Goal: Transaction & Acquisition: Purchase product/service

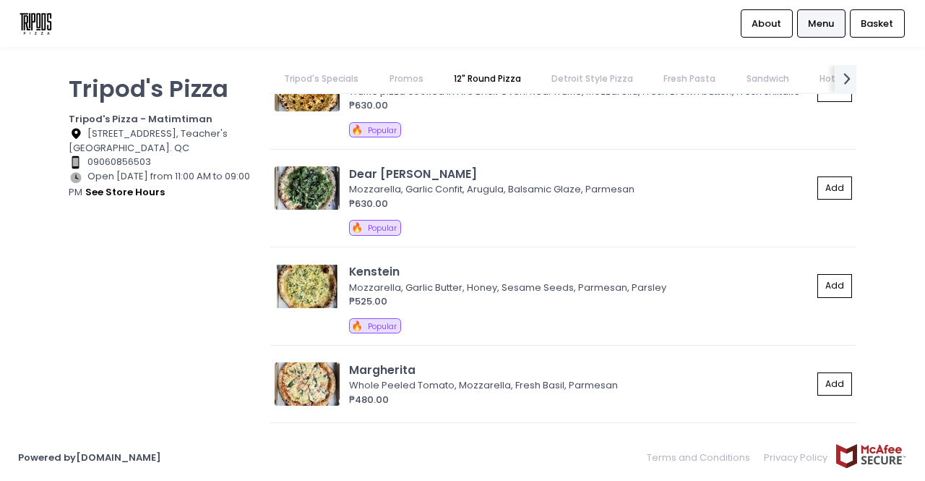
scroll to position [1124, 0]
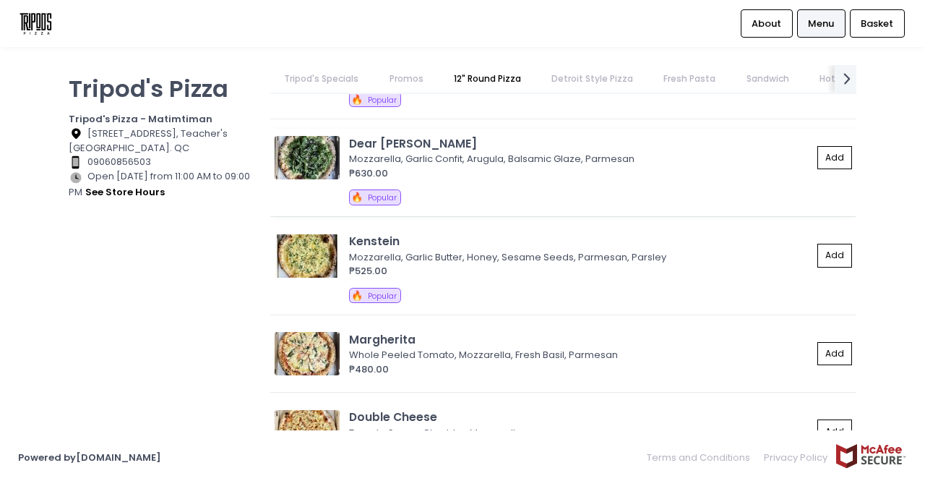
click at [473, 189] on div "🔥 Popular" at bounding box center [600, 199] width 503 height 20
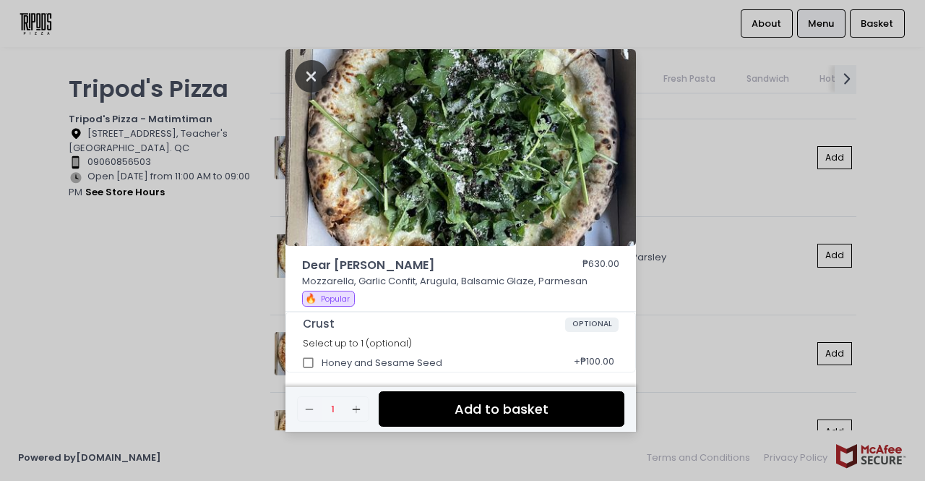
click at [306, 87] on icon "Close" at bounding box center [311, 76] width 33 height 33
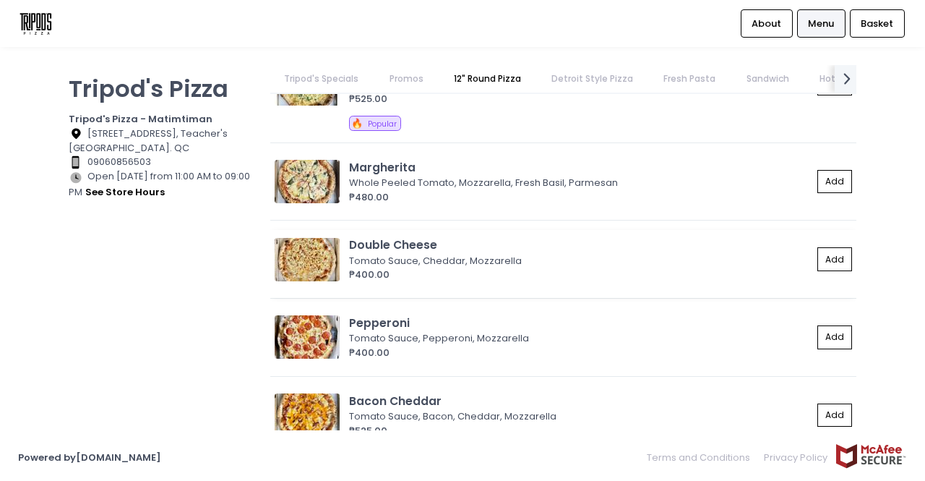
scroll to position [1295, 0]
click at [415, 184] on div "Whole Peeled Tomato, Mozzarella, Fresh Basil, Parmesan" at bounding box center [578, 183] width 459 height 14
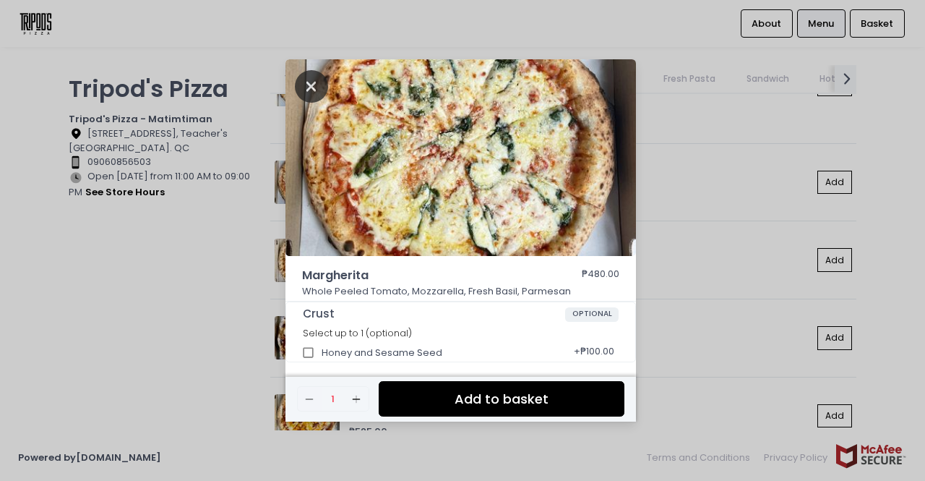
click at [311, 95] on icon "Close" at bounding box center [311, 86] width 33 height 33
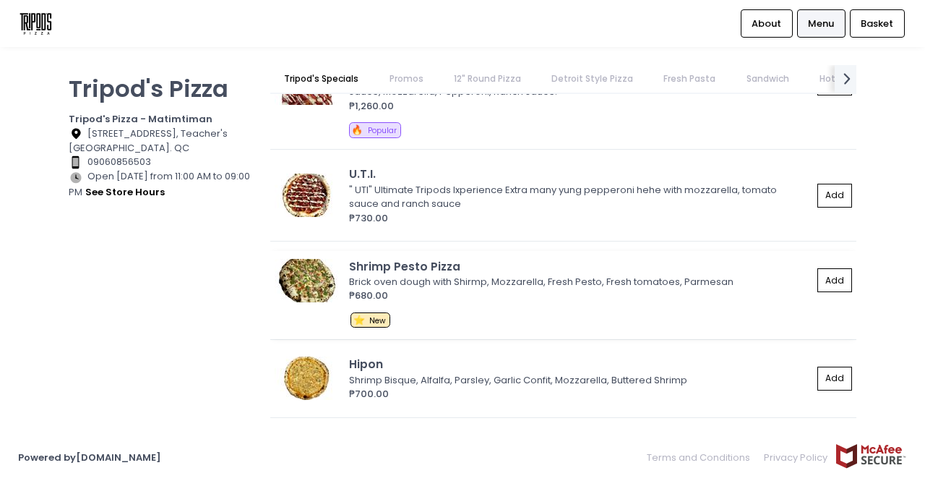
scroll to position [0, 0]
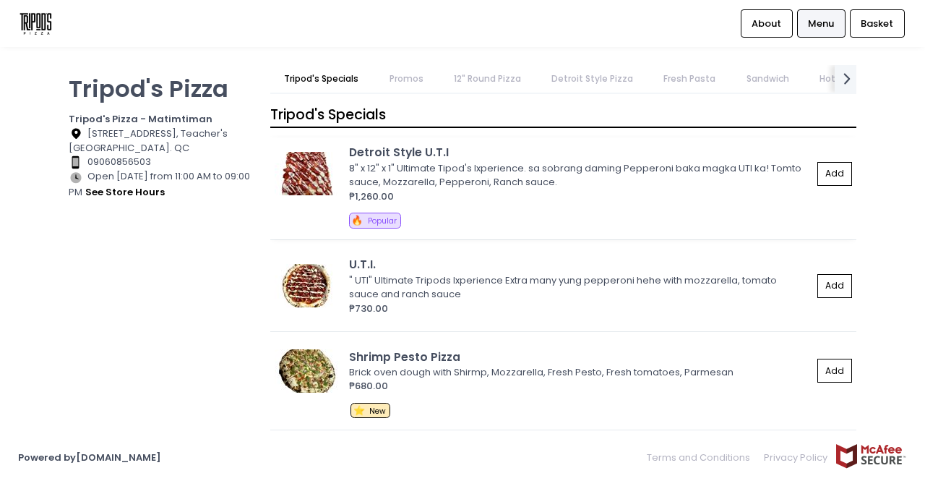
click at [512, 218] on div "🔥 Popular" at bounding box center [600, 223] width 503 height 20
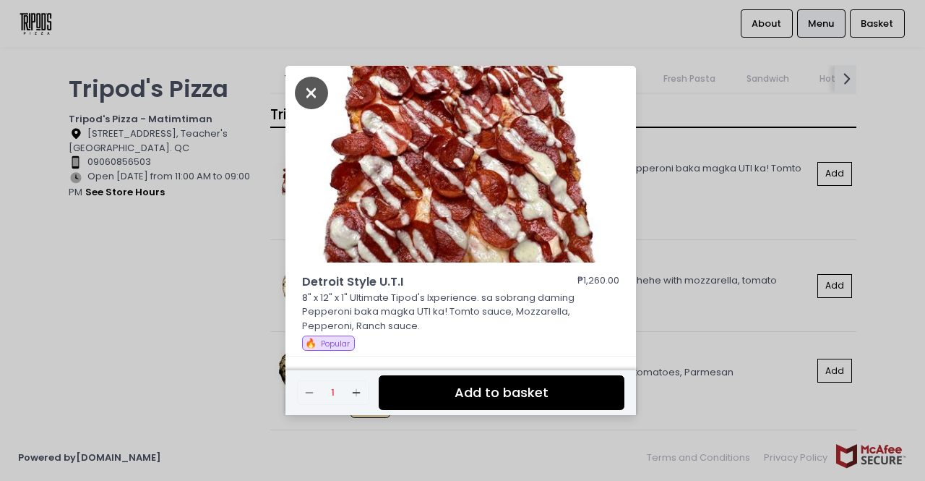
click at [299, 96] on icon "Close" at bounding box center [311, 93] width 33 height 33
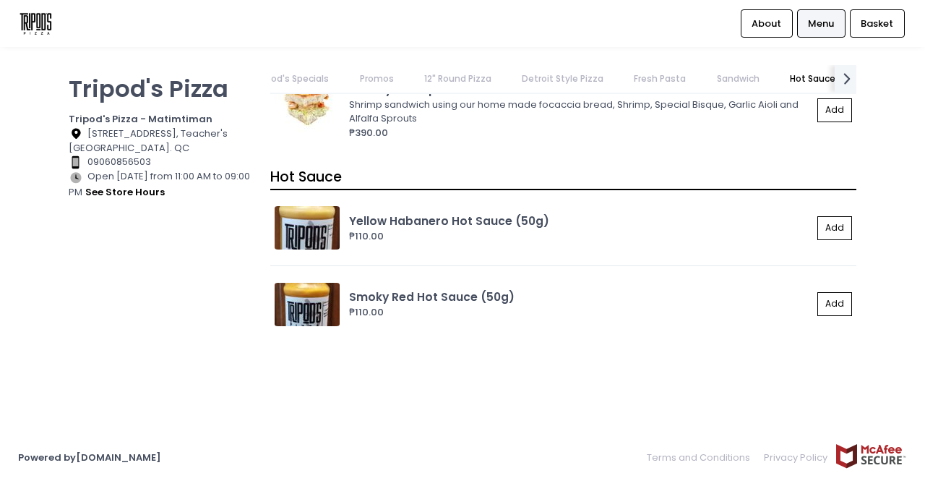
scroll to position [0, 87]
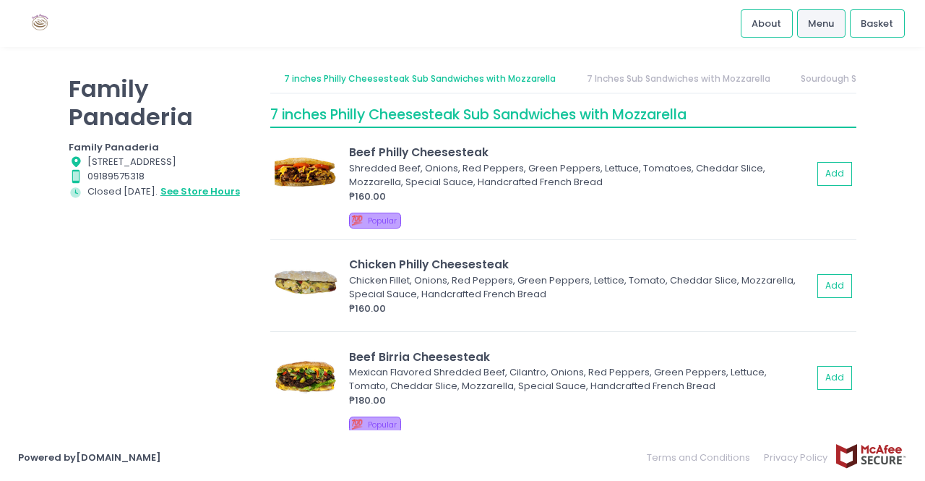
click at [211, 200] on button "see store hours" at bounding box center [200, 192] width 81 height 16
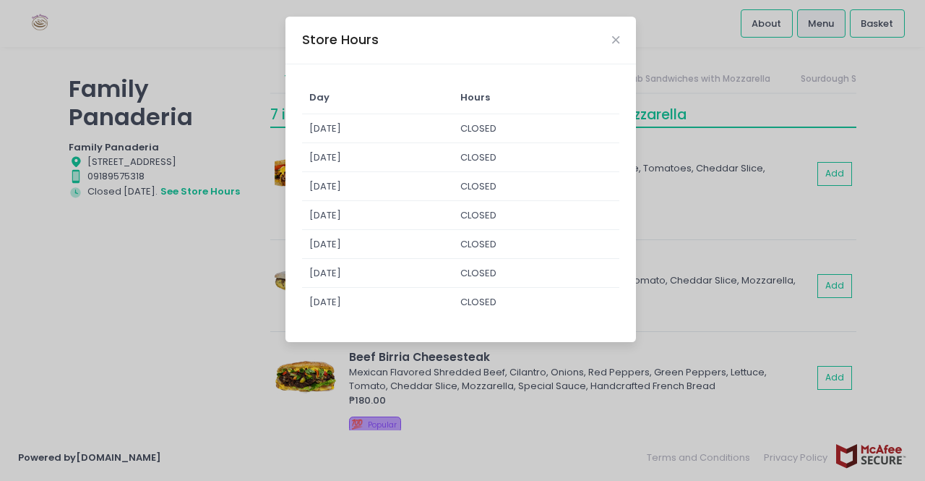
click at [155, 239] on div "Store Hours Day Hours Sunday CLOSED Monday CLOSED Tuesday CLOSED Wednesday CLOS…" at bounding box center [462, 240] width 925 height 481
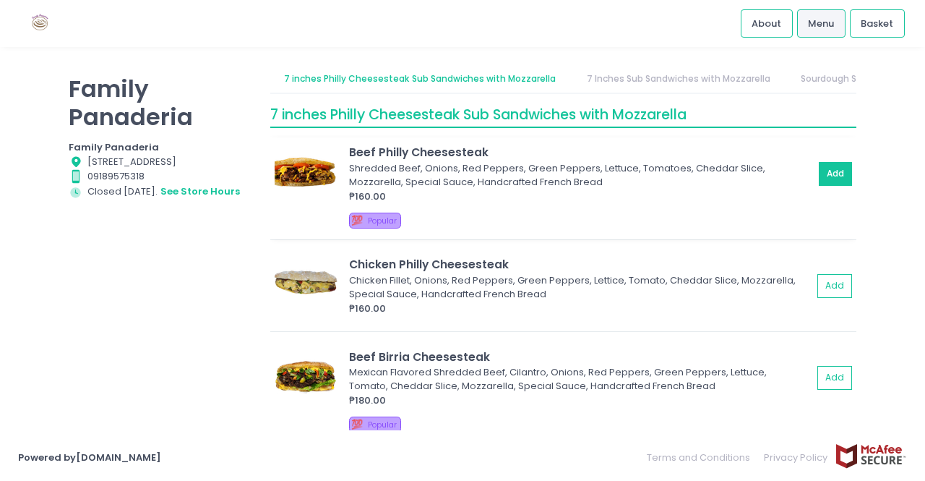
click at [824, 169] on button "Add" at bounding box center [835, 174] width 33 height 24
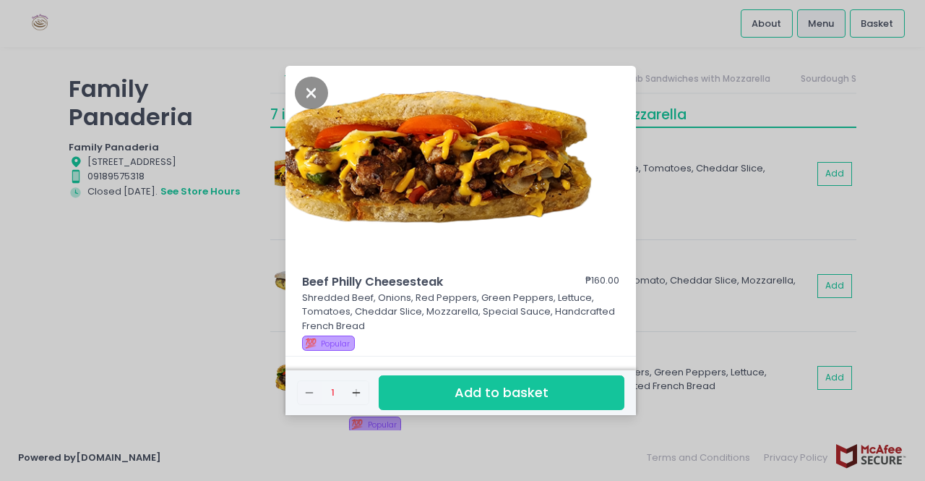
click at [528, 399] on button "Add to basket" at bounding box center [502, 392] width 246 height 35
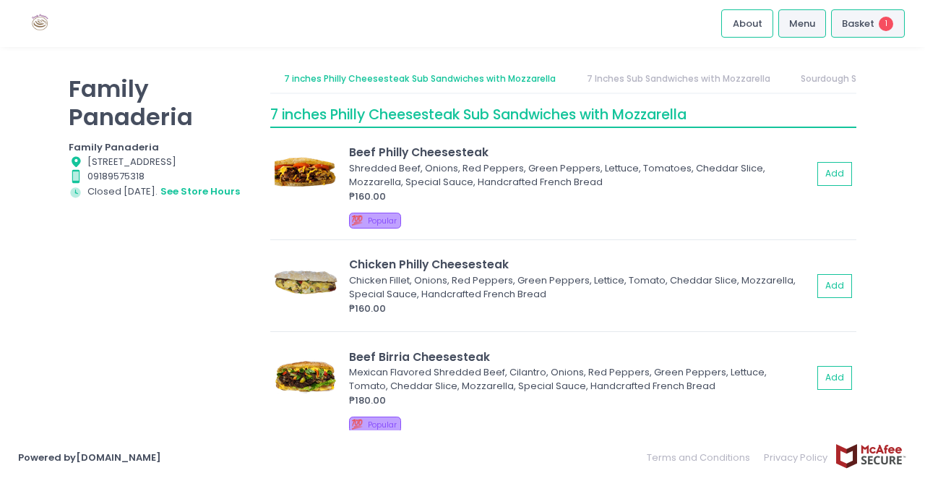
click at [870, 30] on span "Basket" at bounding box center [858, 24] width 33 height 14
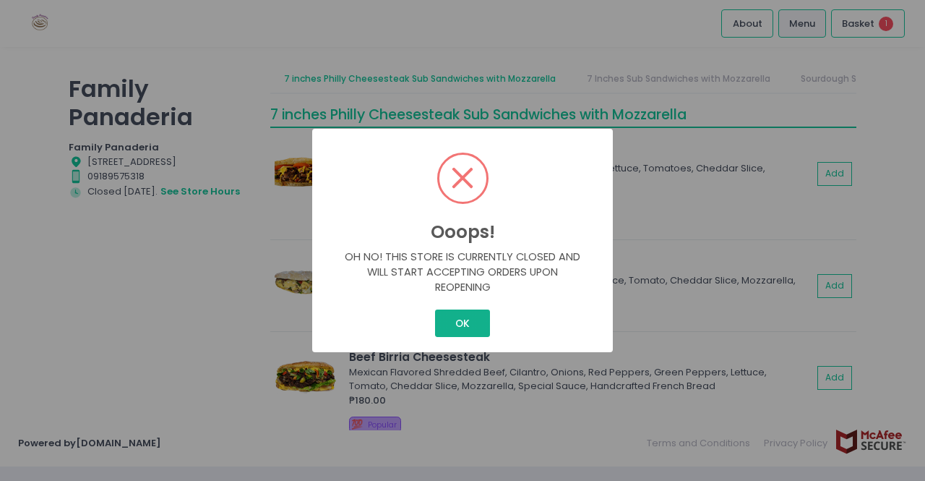
click at [461, 327] on button "OK" at bounding box center [462, 322] width 54 height 27
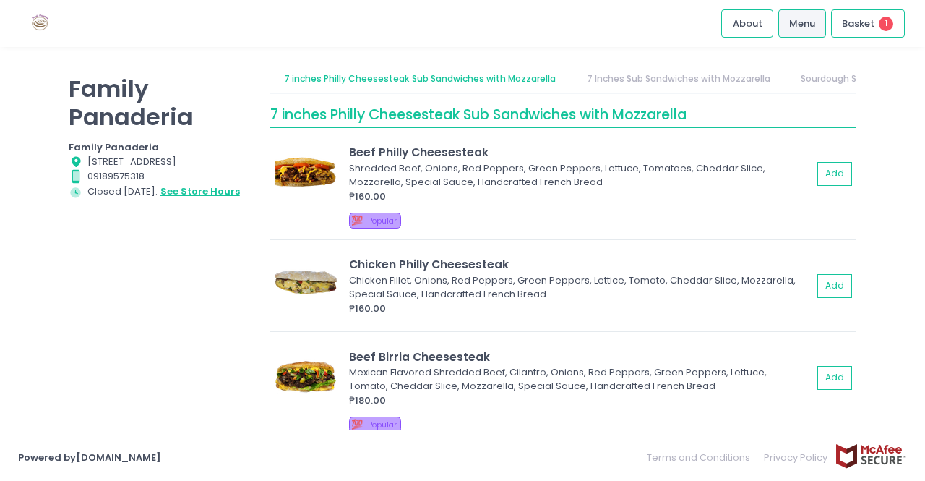
click at [166, 200] on button "see store hours" at bounding box center [200, 192] width 81 height 16
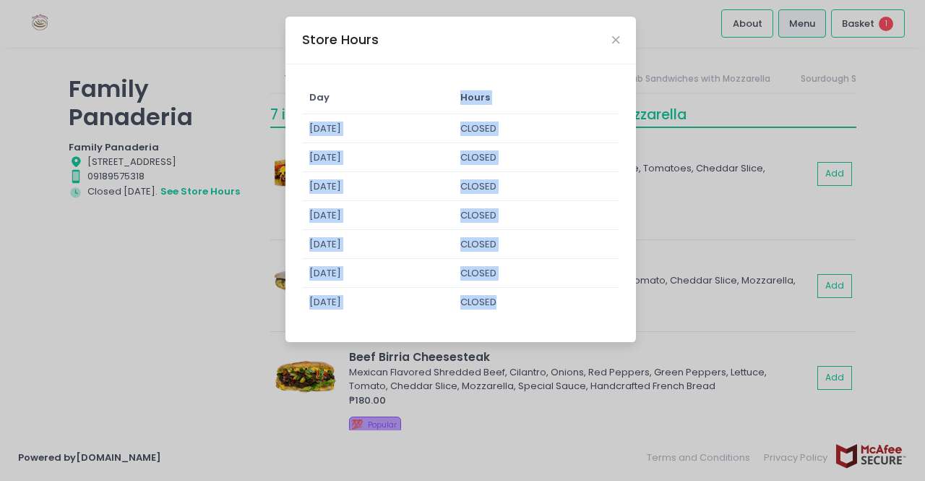
drag, startPoint x: 419, startPoint y: 111, endPoint x: 566, endPoint y: 308, distance: 245.4
click at [566, 308] on table "Day Hours Sunday CLOSED Monday CLOSED Tuesday CLOSED Wednesday CLOSED Thursday …" at bounding box center [461, 199] width 318 height 236
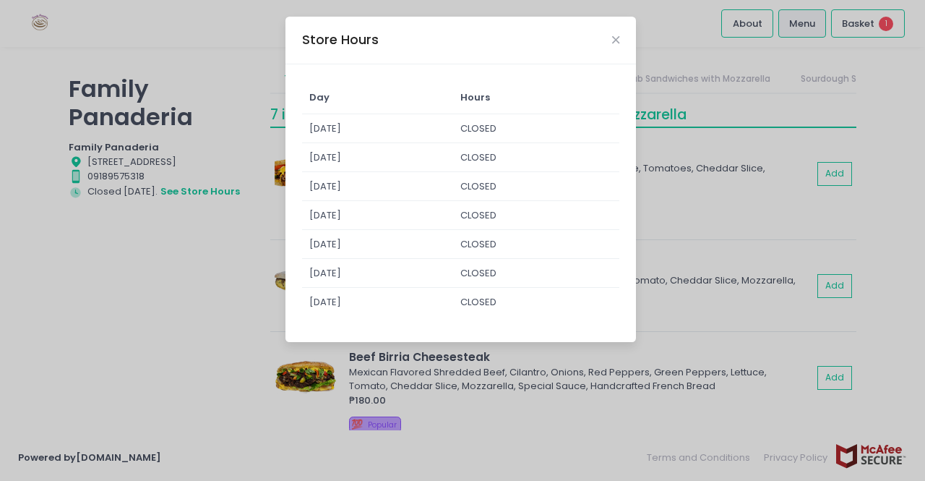
click at [124, 248] on div "Store Hours Day Hours Sunday CLOSED Monday CLOSED Tuesday CLOSED Wednesday CLOS…" at bounding box center [462, 240] width 925 height 481
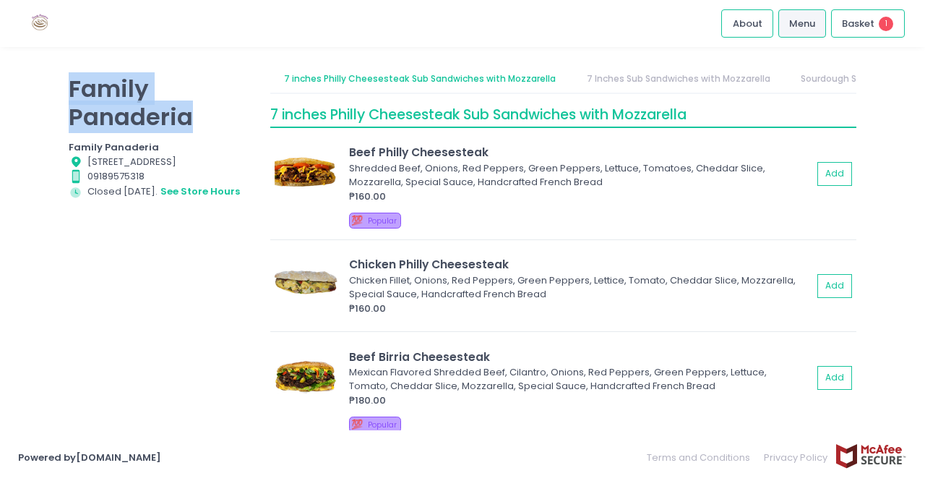
drag, startPoint x: 69, startPoint y: 87, endPoint x: 239, endPoint y: 117, distance: 172.5
click at [239, 117] on p "Family Panaderia" at bounding box center [161, 102] width 184 height 56
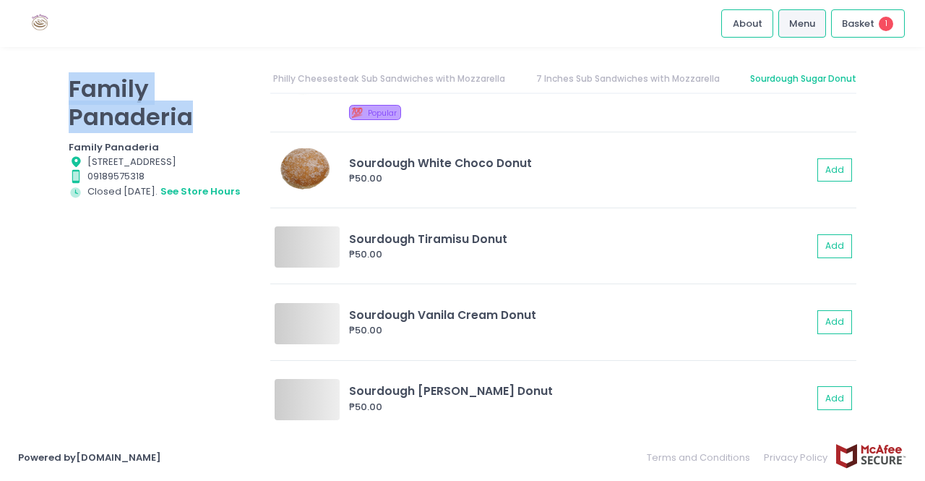
scroll to position [1945, 0]
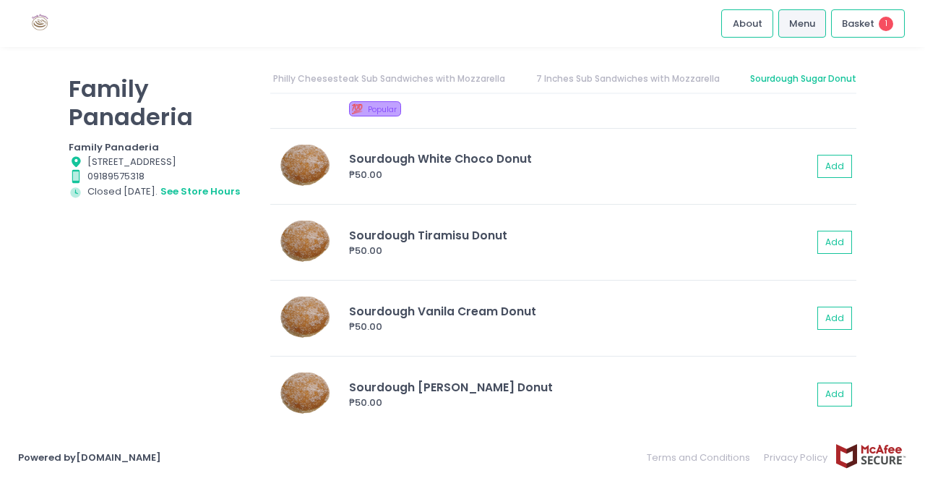
click at [108, 334] on div "Family Panaderia Family Panaderia Location Created with Sketch. 33 Malingap Str…" at bounding box center [161, 233] width 202 height 336
